Goal: Information Seeking & Learning: Learn about a topic

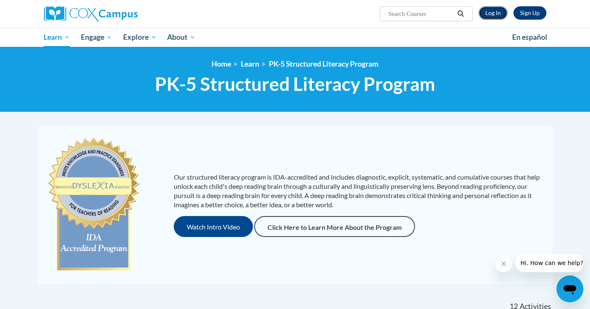
click at [495, 12] on link "Log In" at bounding box center [492, 12] width 29 height 13
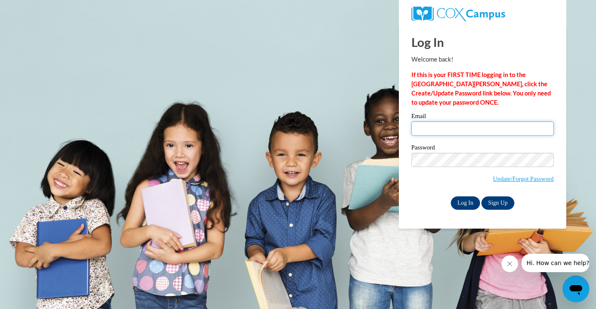
type input "alyssa.abramczyk@franklin.k12.wi.us"
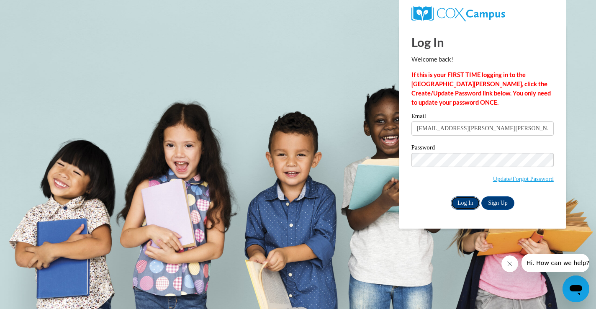
click at [458, 205] on input "Log In" at bounding box center [465, 202] width 29 height 13
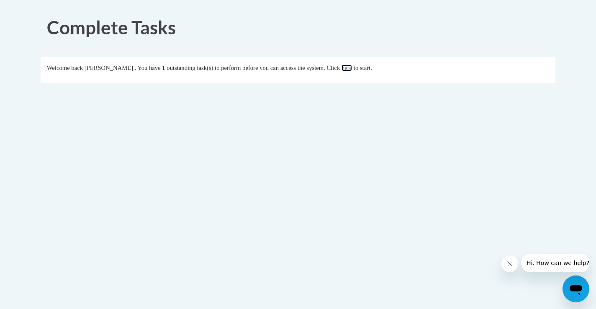
click at [352, 67] on link "here" at bounding box center [346, 67] width 10 height 7
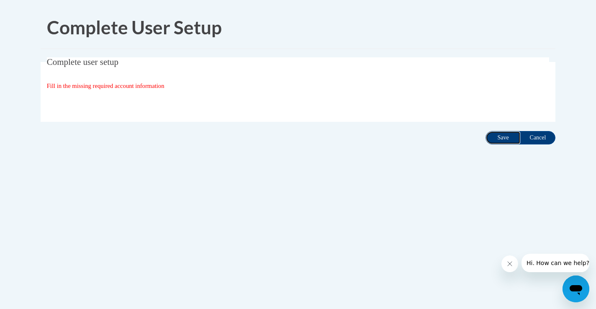
click at [502, 133] on input "Save" at bounding box center [502, 137] width 35 height 13
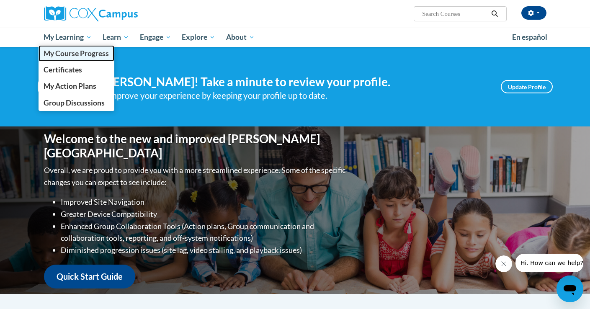
click at [74, 56] on span "My Course Progress" at bounding box center [76, 53] width 65 height 9
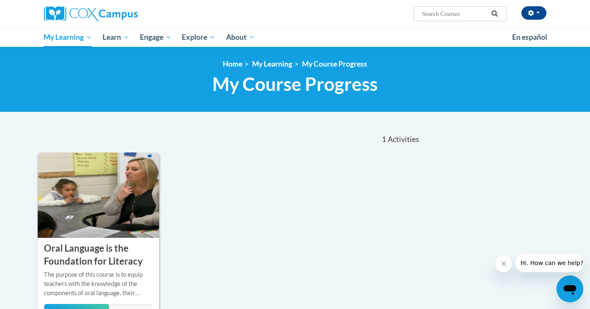
click at [137, 205] on img at bounding box center [99, 194] width 122 height 85
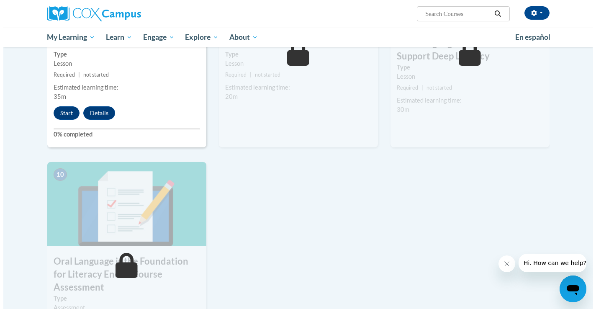
scroll to position [736, 0]
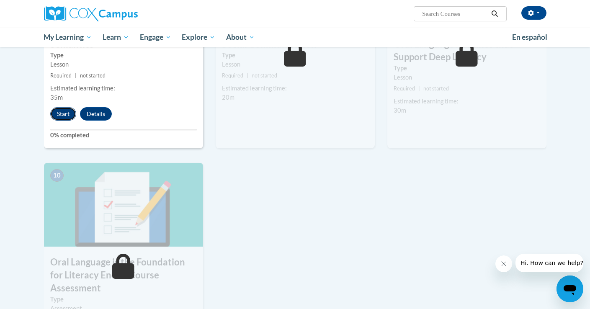
click at [68, 113] on button "Start" at bounding box center [63, 113] width 26 height 13
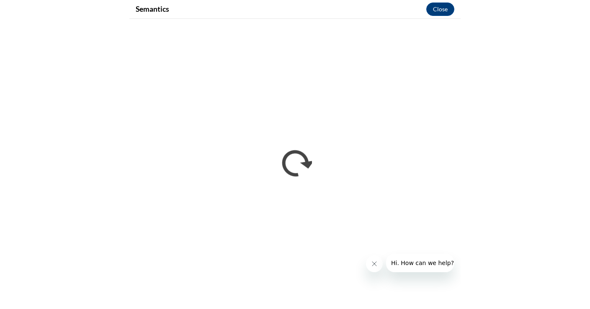
scroll to position [762, 0]
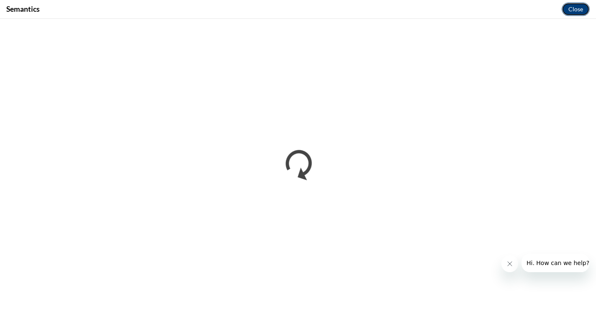
click at [582, 9] on button "Close" at bounding box center [576, 9] width 28 height 13
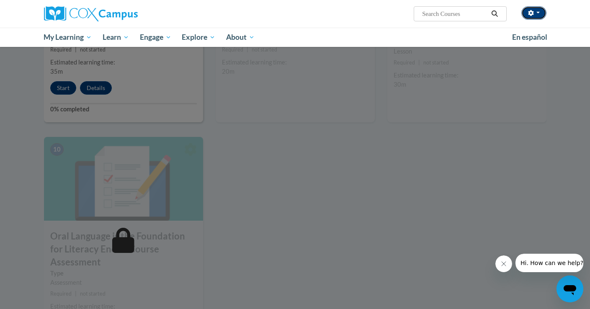
click at [538, 12] on span "button" at bounding box center [537, 13] width 3 height 2
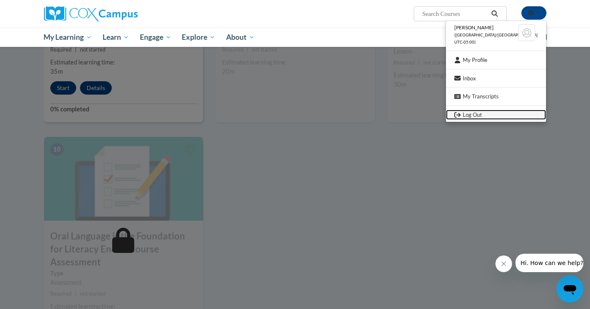
click at [484, 117] on link "Log Out" at bounding box center [496, 115] width 100 height 10
